Goal: Task Accomplishment & Management: Complete application form

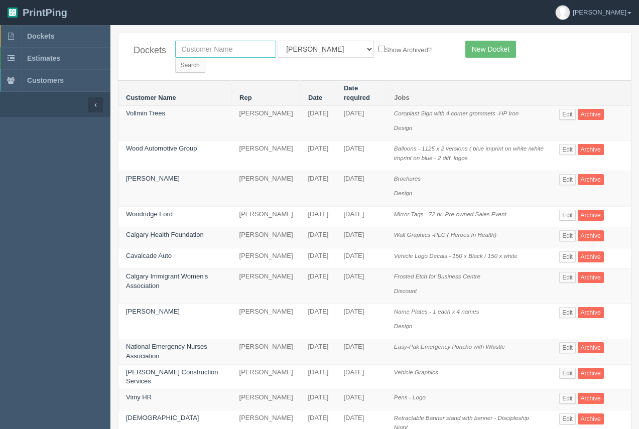
click at [223, 56] on input "text" at bounding box center [225, 49] width 101 height 17
type input "[PERSON_NAME]"
click at [205, 58] on input "Search" at bounding box center [190, 65] width 30 height 15
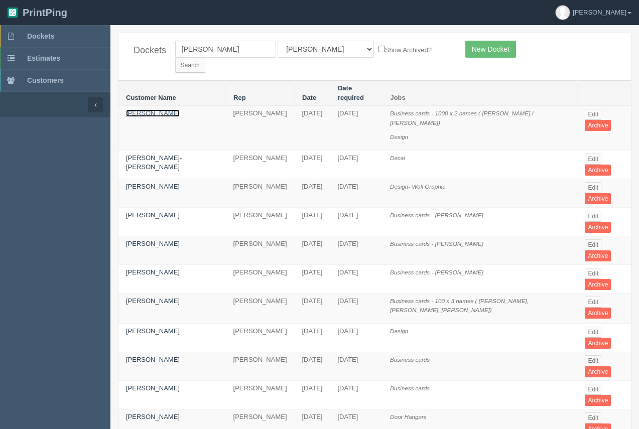
click at [144, 109] on link "[PERSON_NAME]" at bounding box center [153, 113] width 54 height 8
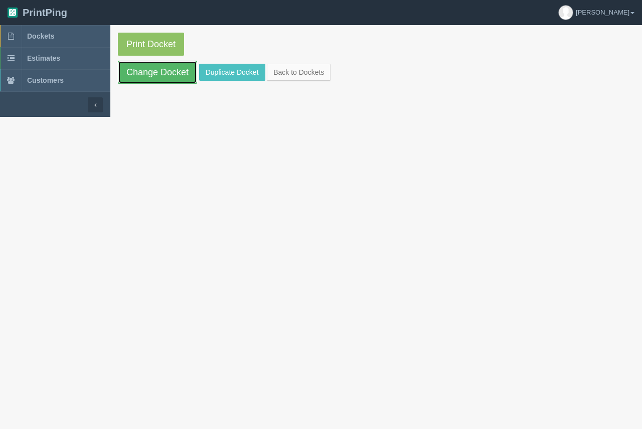
click at [155, 76] on link "Change Docket" at bounding box center [157, 72] width 79 height 23
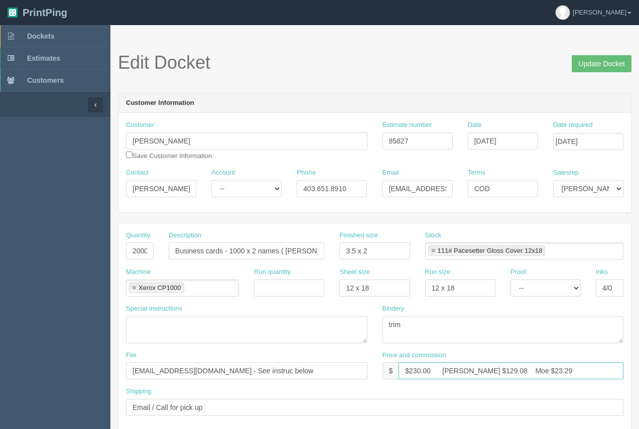
click at [420, 371] on input "$230.00 [PERSON_NAME] $129.08 Moe $23.29" at bounding box center [510, 370] width 225 height 17
drag, startPoint x: 481, startPoint y: 369, endPoint x: 463, endPoint y: 367, distance: 17.7
click at [462, 368] on input "$135.00 [PERSON_NAME] $129.08 Moe $23.29" at bounding box center [510, 370] width 225 height 17
drag, startPoint x: 524, startPoint y: 371, endPoint x: 501, endPoint y: 368, distance: 23.2
click at [501, 368] on input "$135.00 [PERSON_NAME] $36.85 Moe $23.29" at bounding box center [510, 370] width 225 height 17
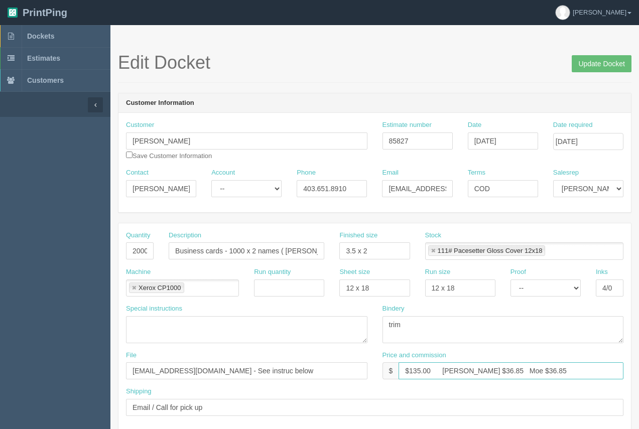
type input "$135.00 [PERSON_NAME] $36.85 Moe $36.85"
drag, startPoint x: 230, startPoint y: 250, endPoint x: 304, endPoint y: 239, distance: 75.0
click at [325, 245] on div "Description Business cards - 1000 x 2 names ( [PERSON_NAME] / [PERSON_NAME])" at bounding box center [246, 249] width 171 height 37
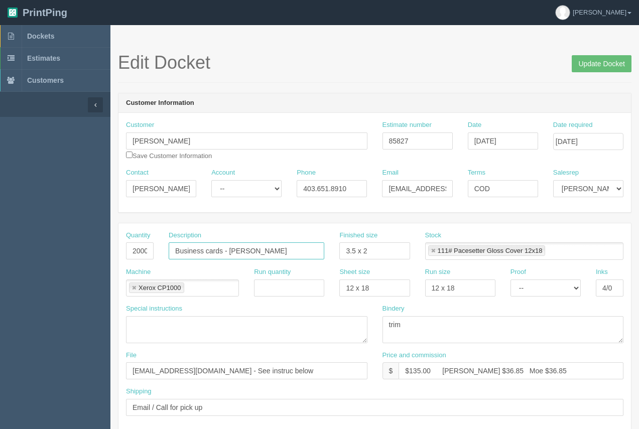
type input "Business cards - [PERSON_NAME]"
click at [133, 253] on input "2000" at bounding box center [140, 250] width 28 height 17
type input "1000"
drag, startPoint x: 425, startPoint y: 141, endPoint x: 353, endPoint y: 143, distance: 71.3
click at [353, 143] on div "Customer [PERSON_NAME] Save Customer Information Estimate number 85827 Date [DA…" at bounding box center [374, 144] width 512 height 48
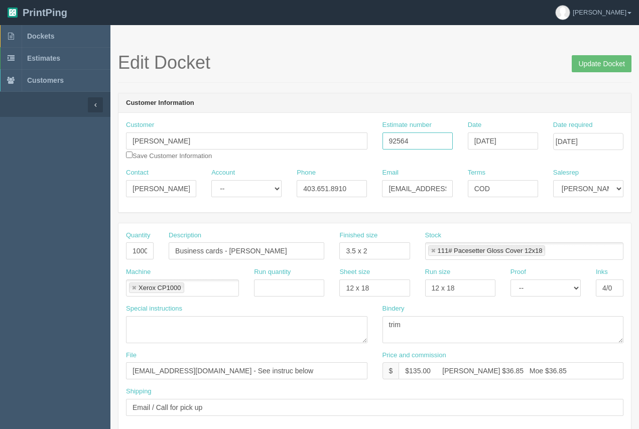
type input "92564"
click at [431, 146] on input "92564" at bounding box center [417, 140] width 70 height 17
drag, startPoint x: 539, startPoint y: 370, endPoint x: 402, endPoint y: 375, distance: 136.6
click at [394, 374] on div "$ $135.00 [PERSON_NAME] $36.85 Moe $36.85" at bounding box center [502, 370] width 241 height 17
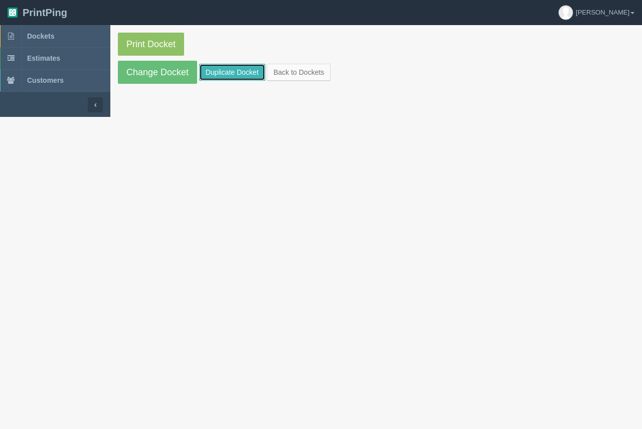
click at [238, 74] on link "Duplicate Docket" at bounding box center [232, 72] width 66 height 17
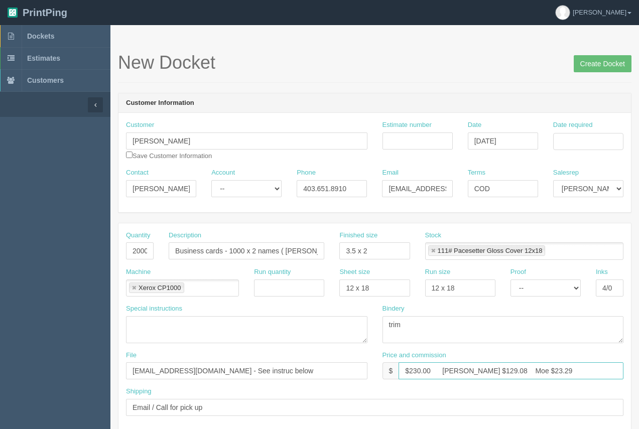
drag, startPoint x: 573, startPoint y: 365, endPoint x: 399, endPoint y: 371, distance: 174.3
click at [391, 374] on div "$ $230.00 [PERSON_NAME] $129.08 Moe $23.29" at bounding box center [502, 370] width 241 height 17
paste input "135.00 [PERSON_NAME] $36.85 Moe $36.85"
type input "$135.00 [PERSON_NAME] $36.85 Moe $36.85"
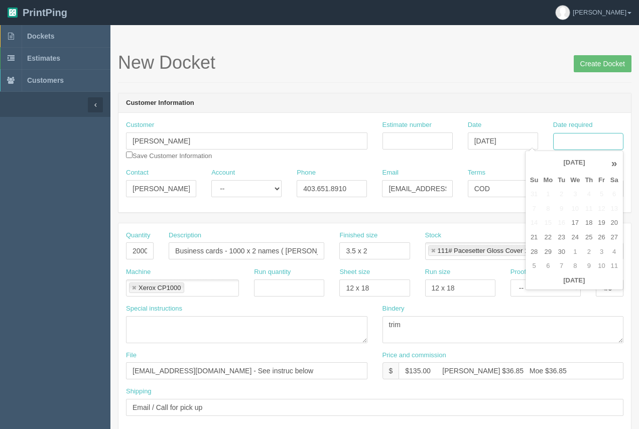
drag, startPoint x: 583, startPoint y: 144, endPoint x: 580, endPoint y: 150, distance: 6.7
click at [583, 144] on input "Date required" at bounding box center [588, 141] width 70 height 17
click at [548, 239] on td "22" at bounding box center [547, 237] width 15 height 15
click at [590, 240] on td "25" at bounding box center [588, 237] width 13 height 15
type input "[DATE]"
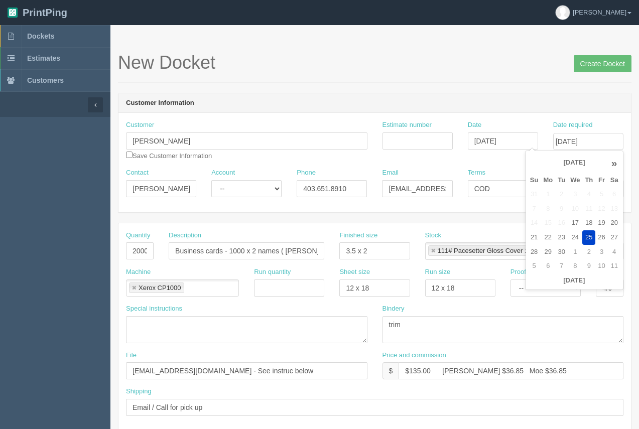
click at [507, 72] on h1 "New Docket Create Docket" at bounding box center [374, 63] width 513 height 20
click at [135, 250] on input "2000" at bounding box center [140, 250] width 28 height 17
type input "1000"
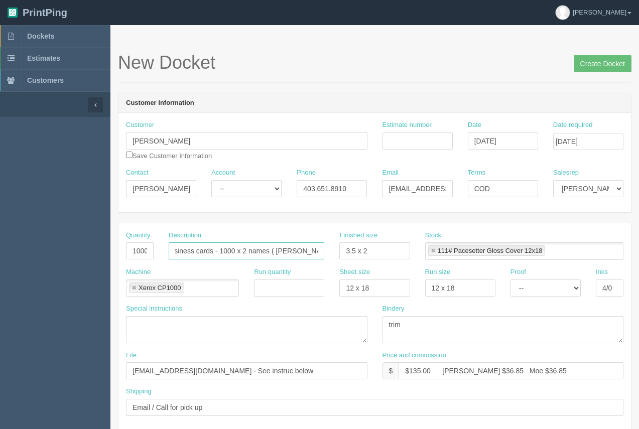
drag, startPoint x: 228, startPoint y: 248, endPoint x: 335, endPoint y: 261, distance: 107.6
click at [335, 261] on div "Quantity 1000 Description Business cards - 1000 x 2 names ( [PERSON_NAME] / [PE…" at bounding box center [374, 249] width 512 height 37
type input "Business cards - [PERSON_NAME]"
click at [401, 141] on input "Estimate number" at bounding box center [417, 140] width 70 height 17
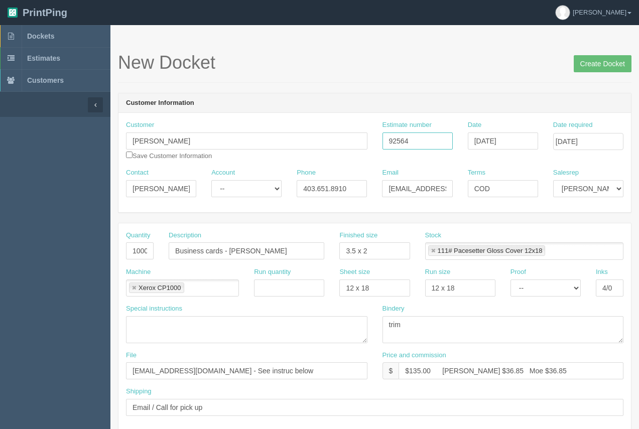
type input "92564"
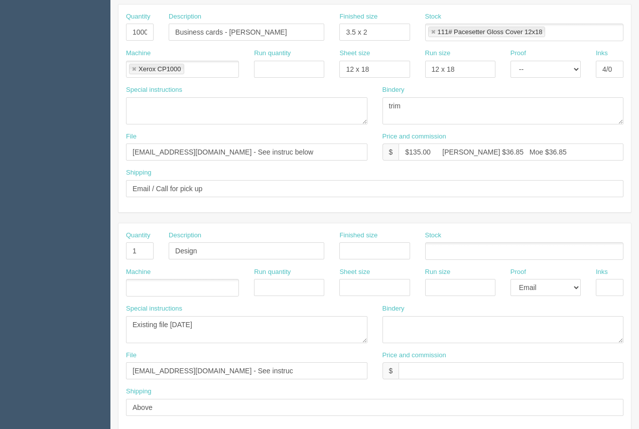
scroll to position [223, 0]
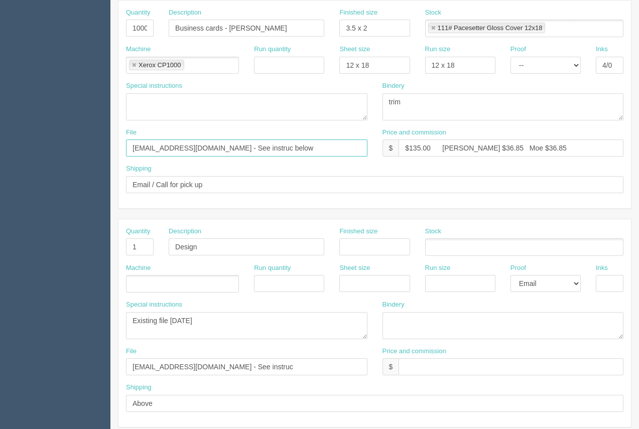
drag, startPoint x: 262, startPoint y: 140, endPoint x: 73, endPoint y: 149, distance: 189.9
click at [73, 149] on section "Dockets Estimates Customers" at bounding box center [319, 245] width 639 height 886
type input "[EMAIL_ADDRESS][DOMAIN_NAME]."
drag, startPoint x: 149, startPoint y: 250, endPoint x: 79, endPoint y: 219, distance: 76.6
click at [94, 238] on section "Dockets Estimates Customers" at bounding box center [319, 245] width 639 height 886
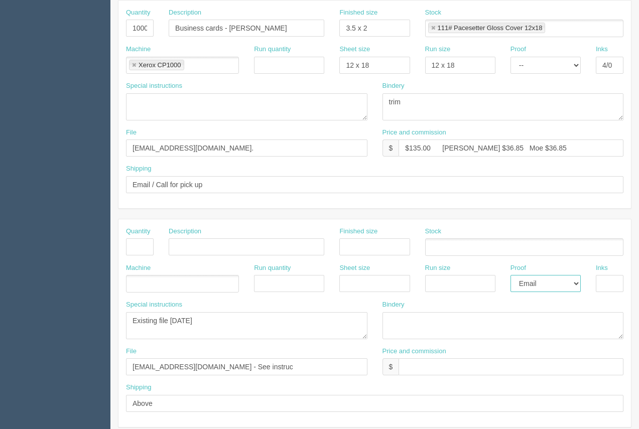
drag, startPoint x: 525, startPoint y: 282, endPoint x: 529, endPoint y: 290, distance: 9.2
click at [526, 284] on select "-- Email Hard Copy" at bounding box center [545, 283] width 70 height 17
select select
click at [510, 275] on select "-- Email Hard Copy" at bounding box center [545, 283] width 70 height 17
drag, startPoint x: 210, startPoint y: 322, endPoint x: 111, endPoint y: 316, distance: 99.0
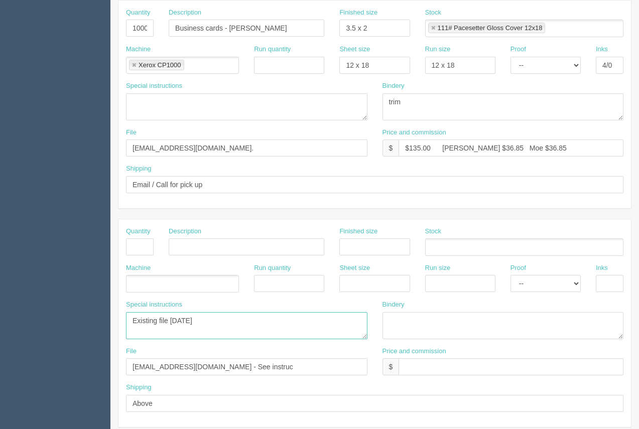
click at [111, 316] on section "New Docket Create Docket Customer Information Customer [PERSON_NAME] Save Custo…" at bounding box center [374, 245] width 528 height 886
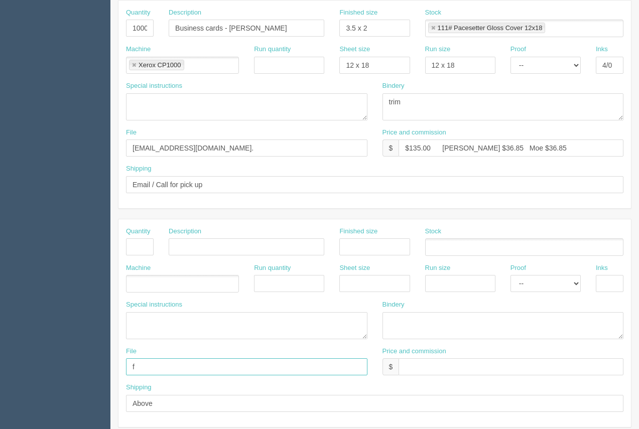
drag, startPoint x: 240, startPoint y: 364, endPoint x: 135, endPoint y: 368, distance: 105.4
click at [135, 368] on input "f" at bounding box center [246, 366] width 241 height 17
type input "f"
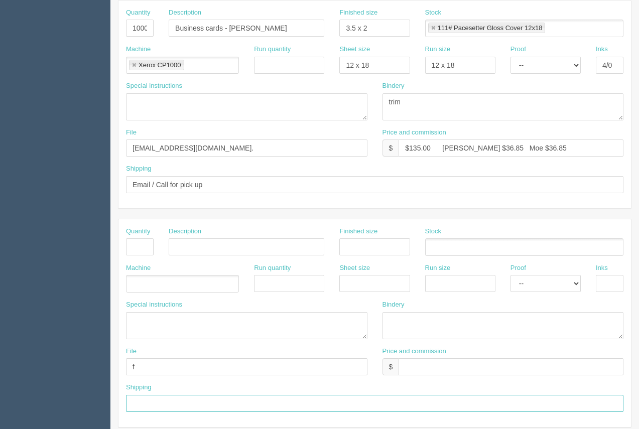
drag, startPoint x: 156, startPoint y: 400, endPoint x: 113, endPoint y: 384, distance: 45.9
click at [101, 388] on section "Dockets Estimates Customers" at bounding box center [319, 245] width 639 height 886
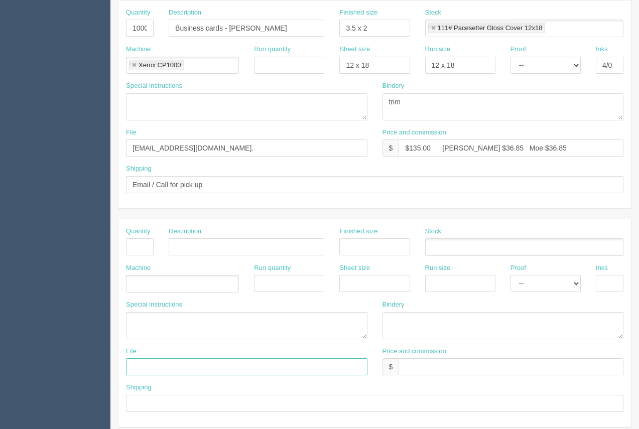
drag, startPoint x: 137, startPoint y: 366, endPoint x: 122, endPoint y: 364, distance: 14.3
click at [122, 364] on div "File" at bounding box center [246, 365] width 256 height 37
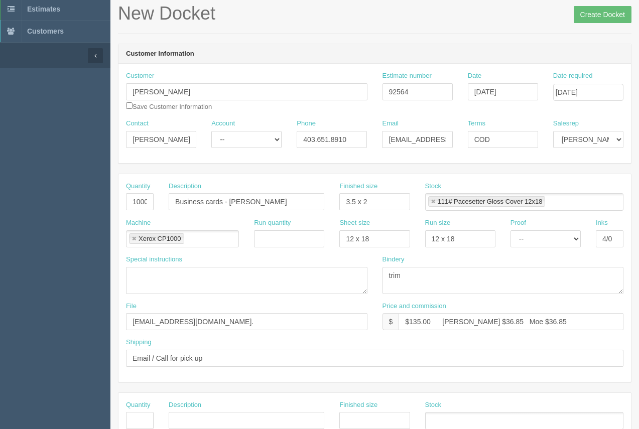
scroll to position [9, 0]
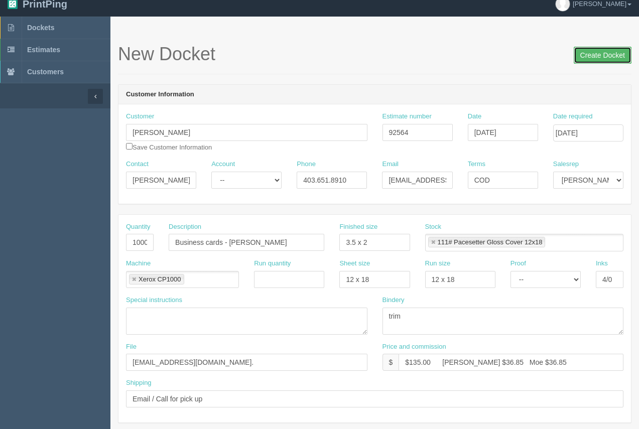
click at [611, 58] on input "Create Docket" at bounding box center [603, 55] width 58 height 17
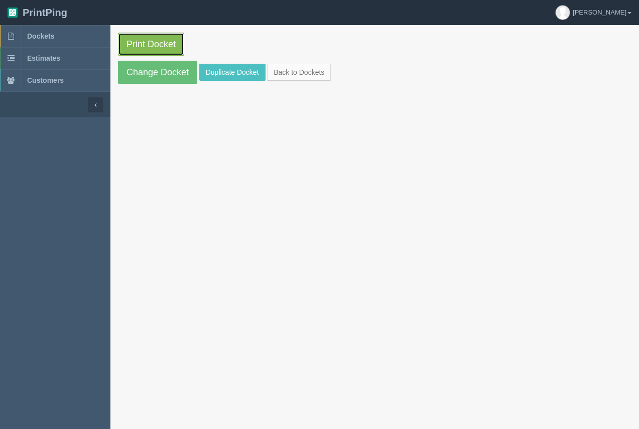
click at [162, 46] on link "Print Docket" at bounding box center [151, 44] width 66 height 23
